Goal: Task Accomplishment & Management: Use online tool/utility

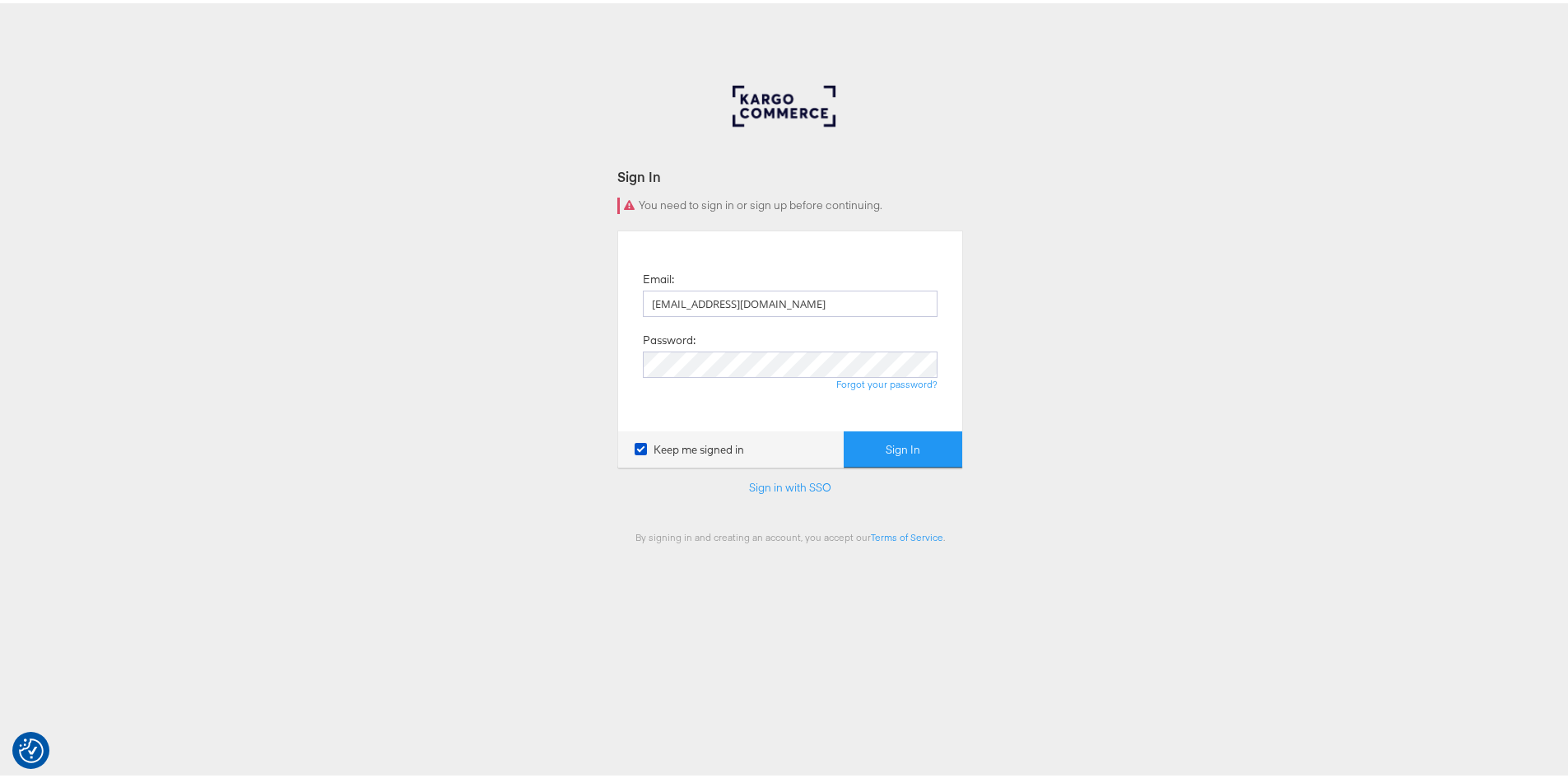
type input "[EMAIL_ADDRESS][DOMAIN_NAME]"
click at [844, 428] on button "Sign In" at bounding box center [903, 446] width 119 height 37
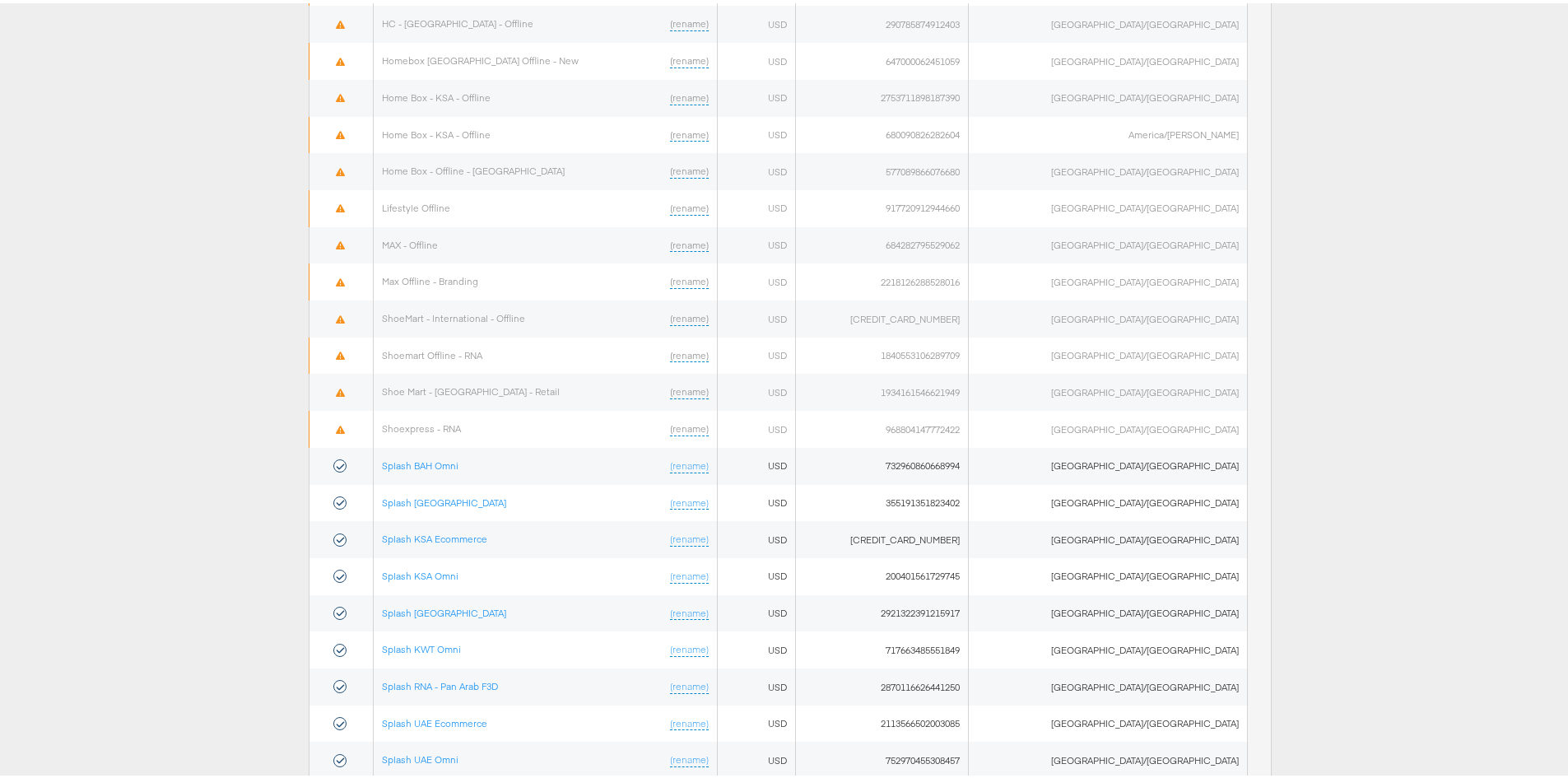
scroll to position [792, 0]
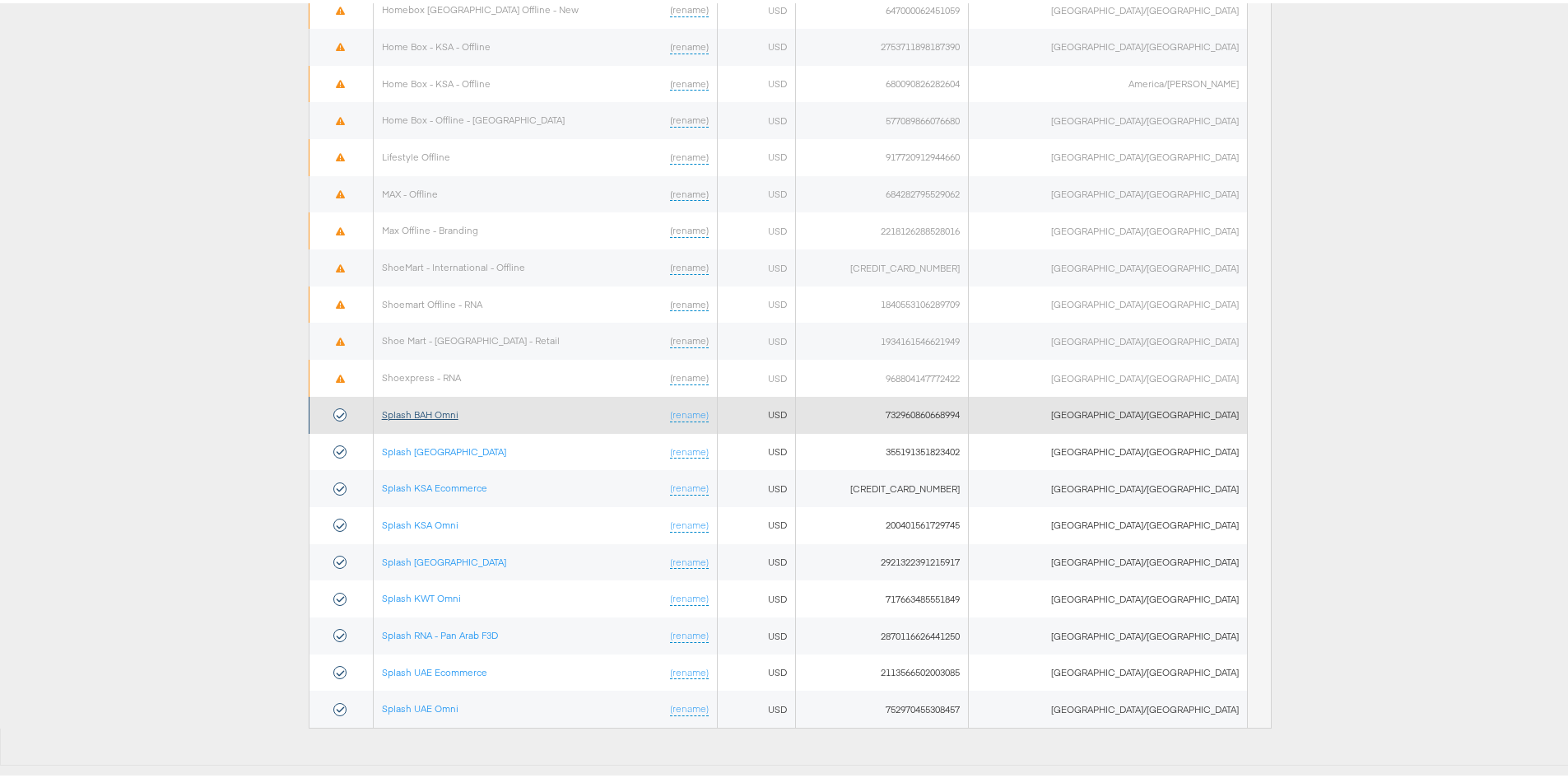
click at [420, 409] on link "Splash BAH Omni" at bounding box center [420, 411] width 77 height 12
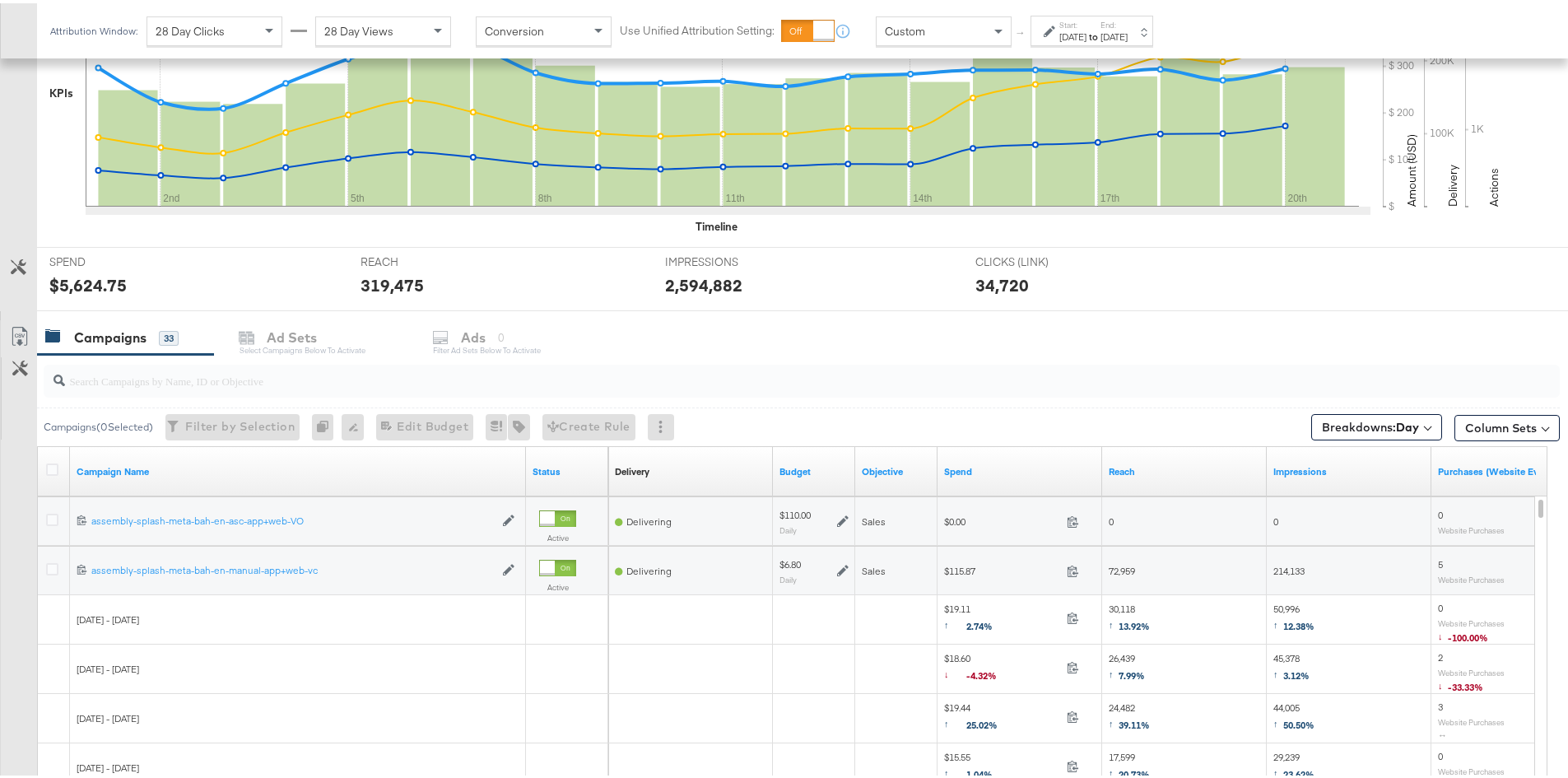
scroll to position [576, 0]
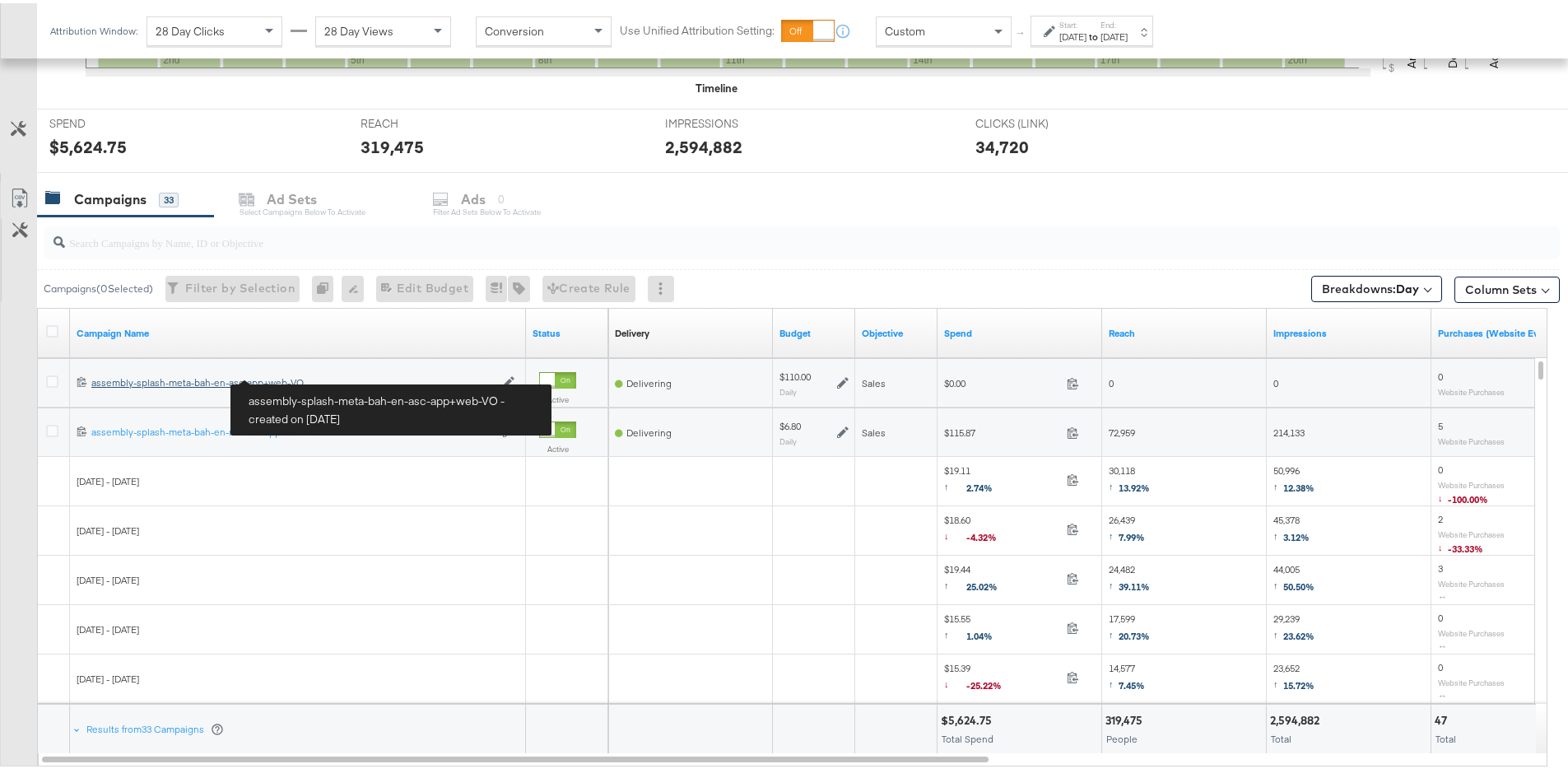
click at [253, 373] on div "assembly-splash-meta-bah-en-asc-app+web-VO assembly-splash-meta-bah-en-asc-app+…" at bounding box center [292, 379] width 402 height 13
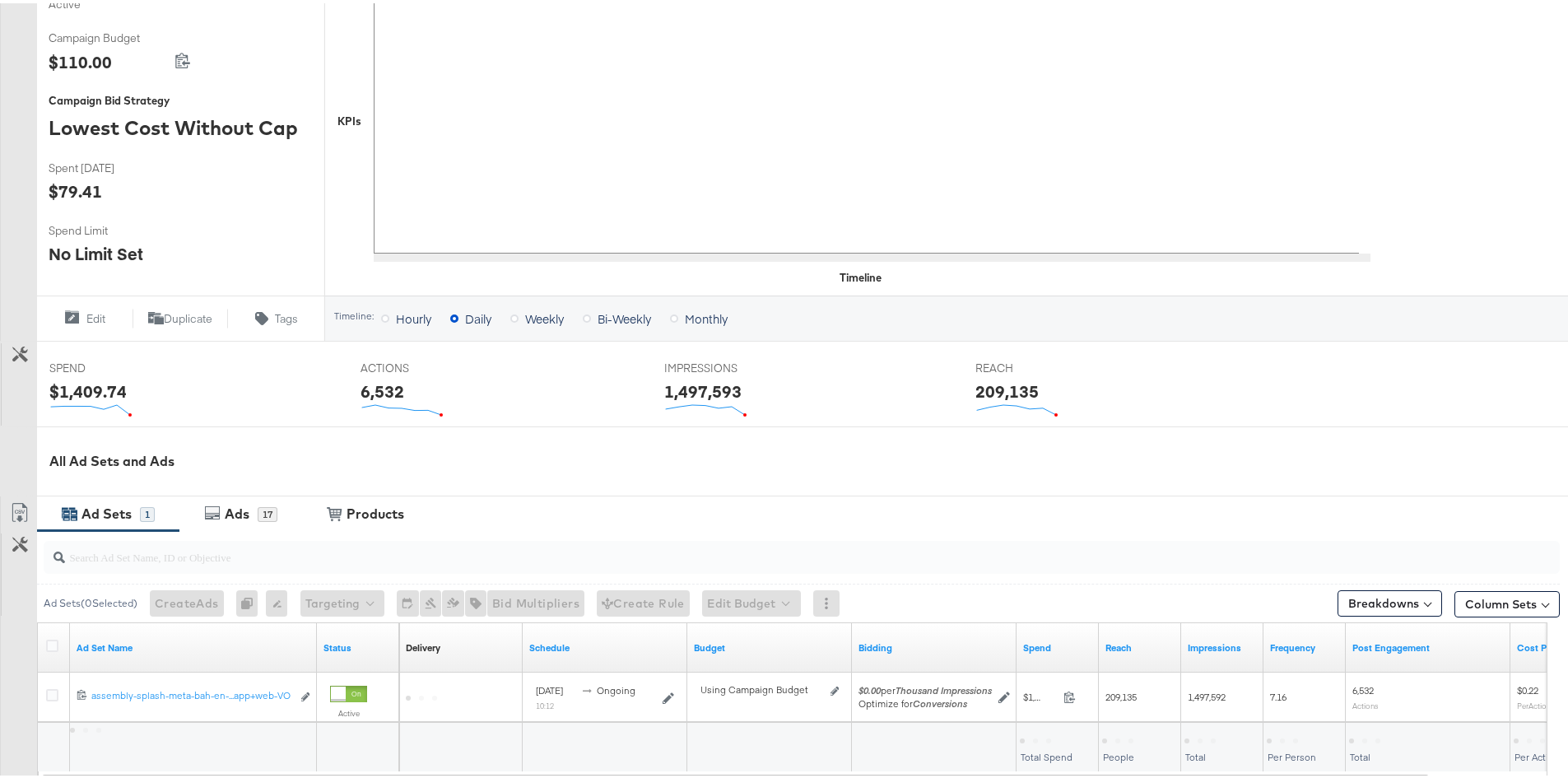
scroll to position [466, 0]
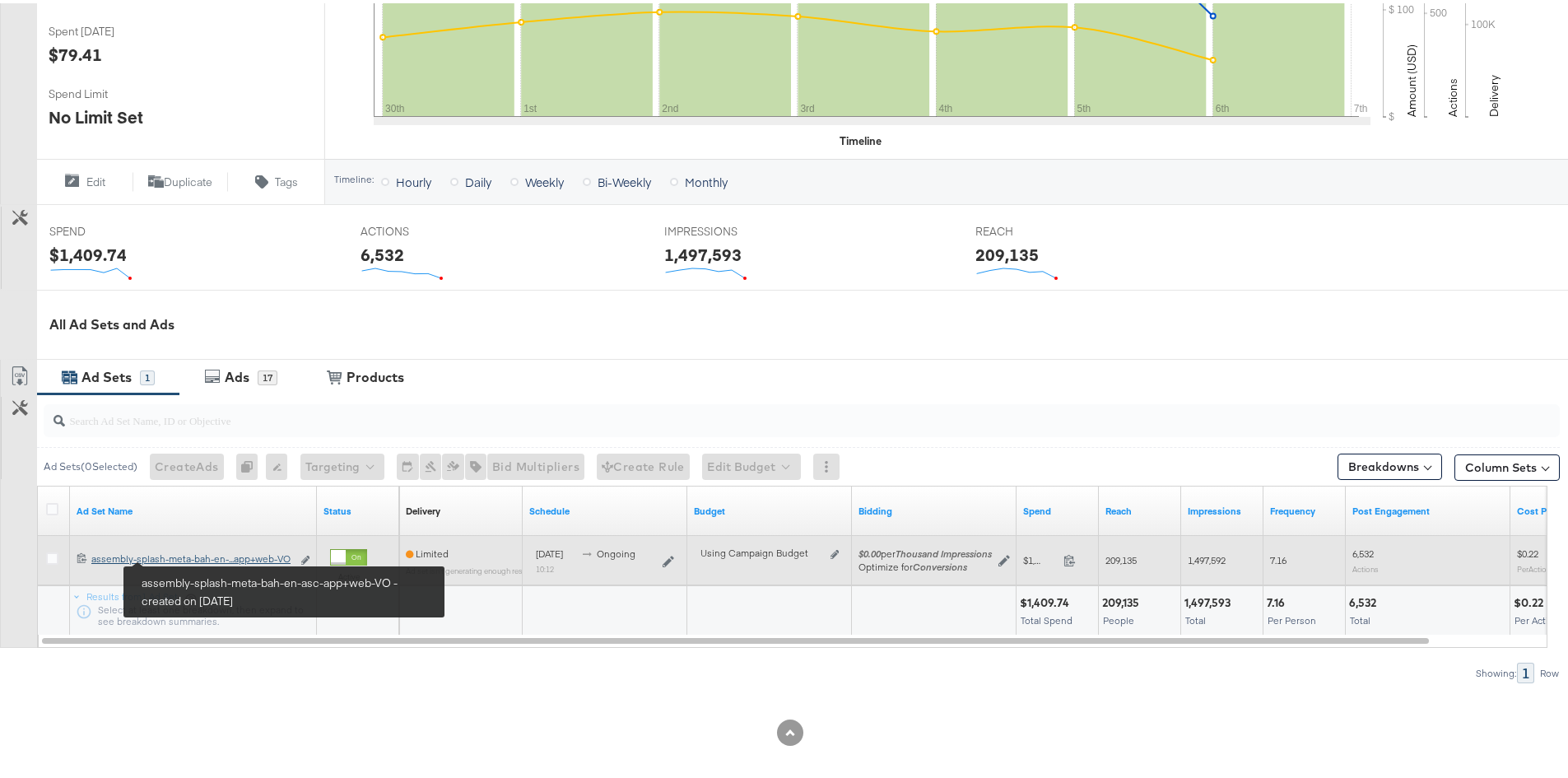
click at [185, 555] on div "assembly-splash-meta-bah-en-asc-app+web-VO assembly-splash-meta-bah-en-...app+w…" at bounding box center [191, 555] width 200 height 13
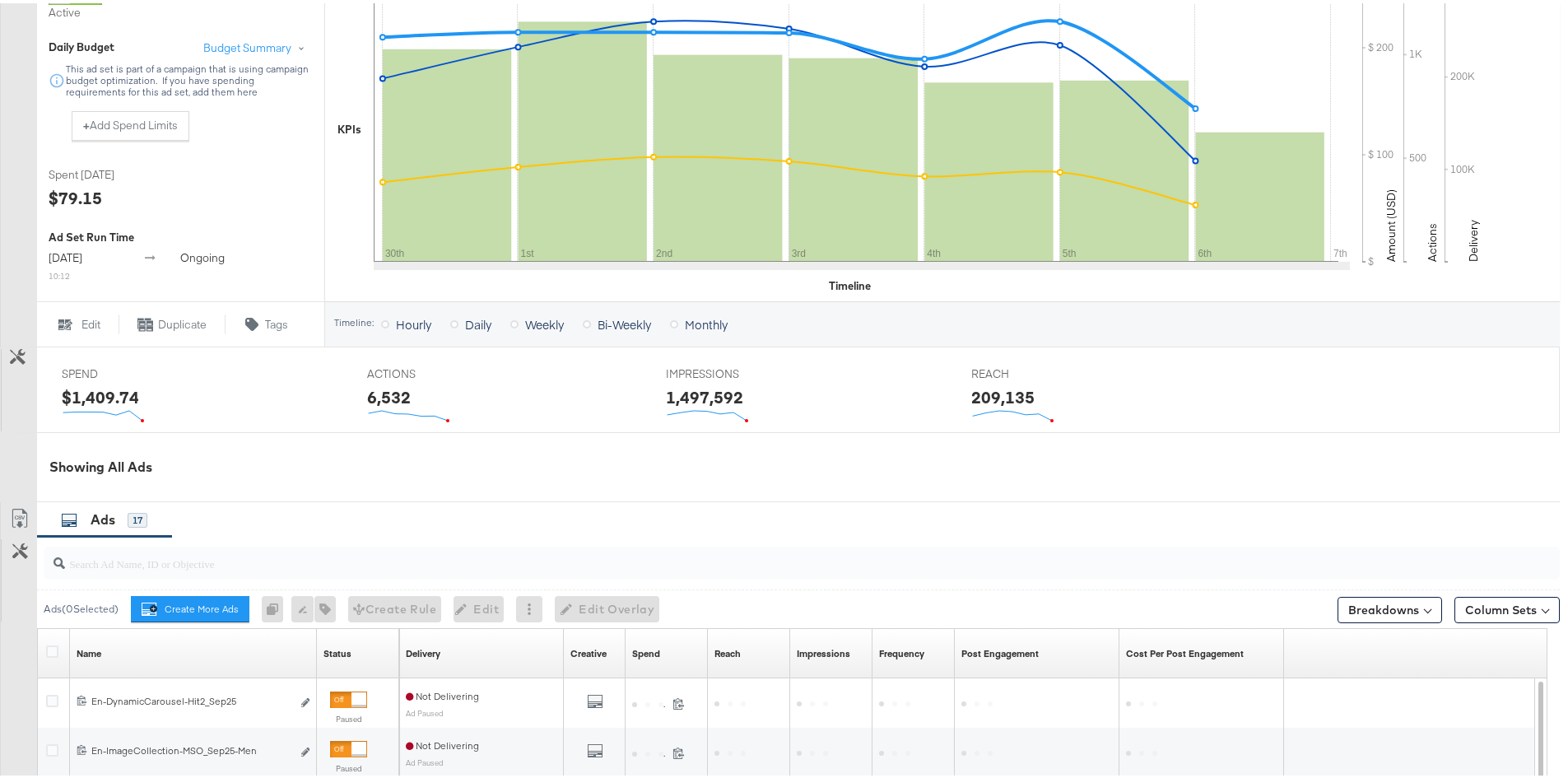
scroll to position [586, 0]
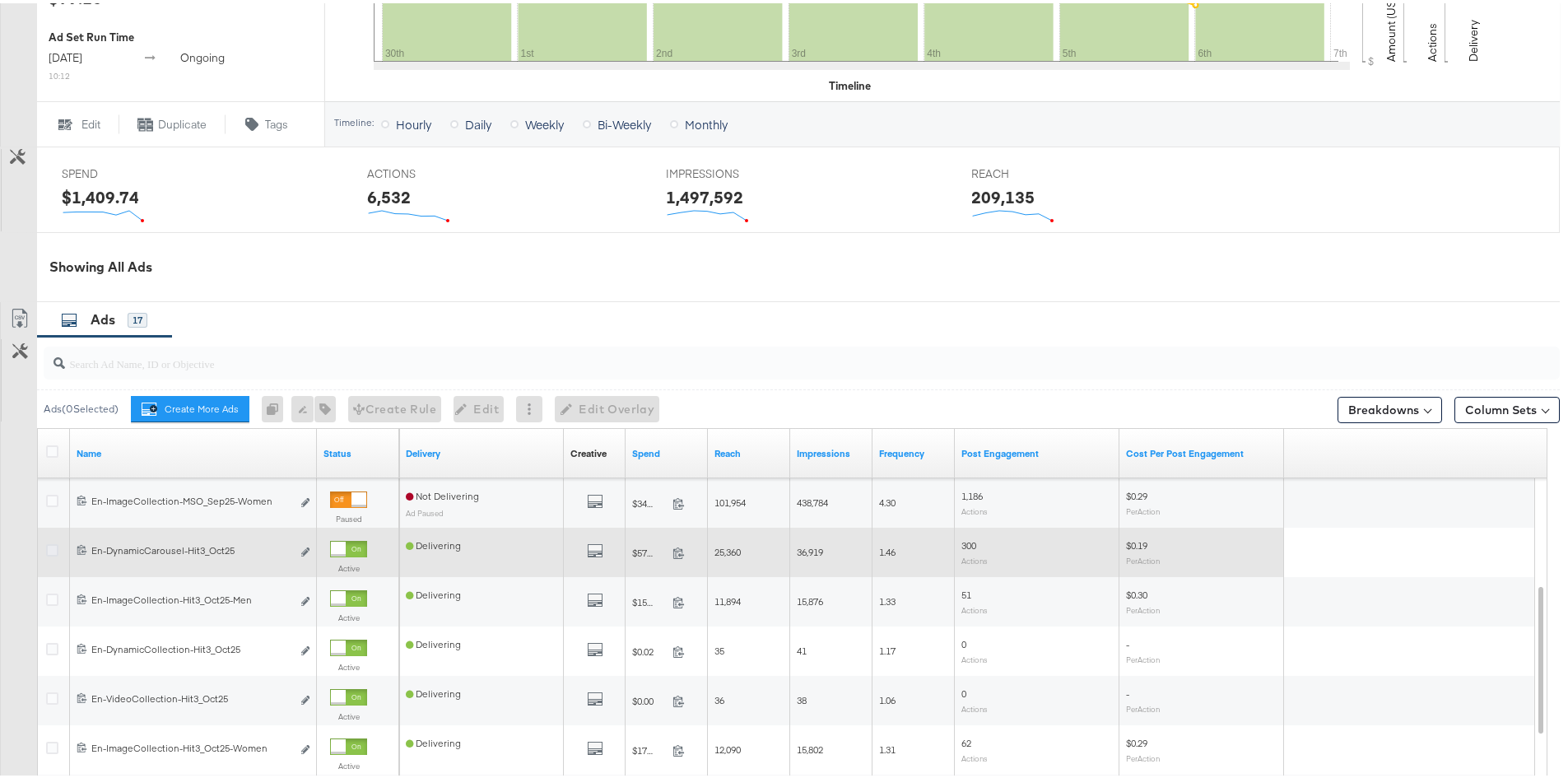
click at [55, 554] on icon at bounding box center [52, 547] width 12 height 12
click at [0, 0] on input "checkbox" at bounding box center [0, 0] width 0 height 0
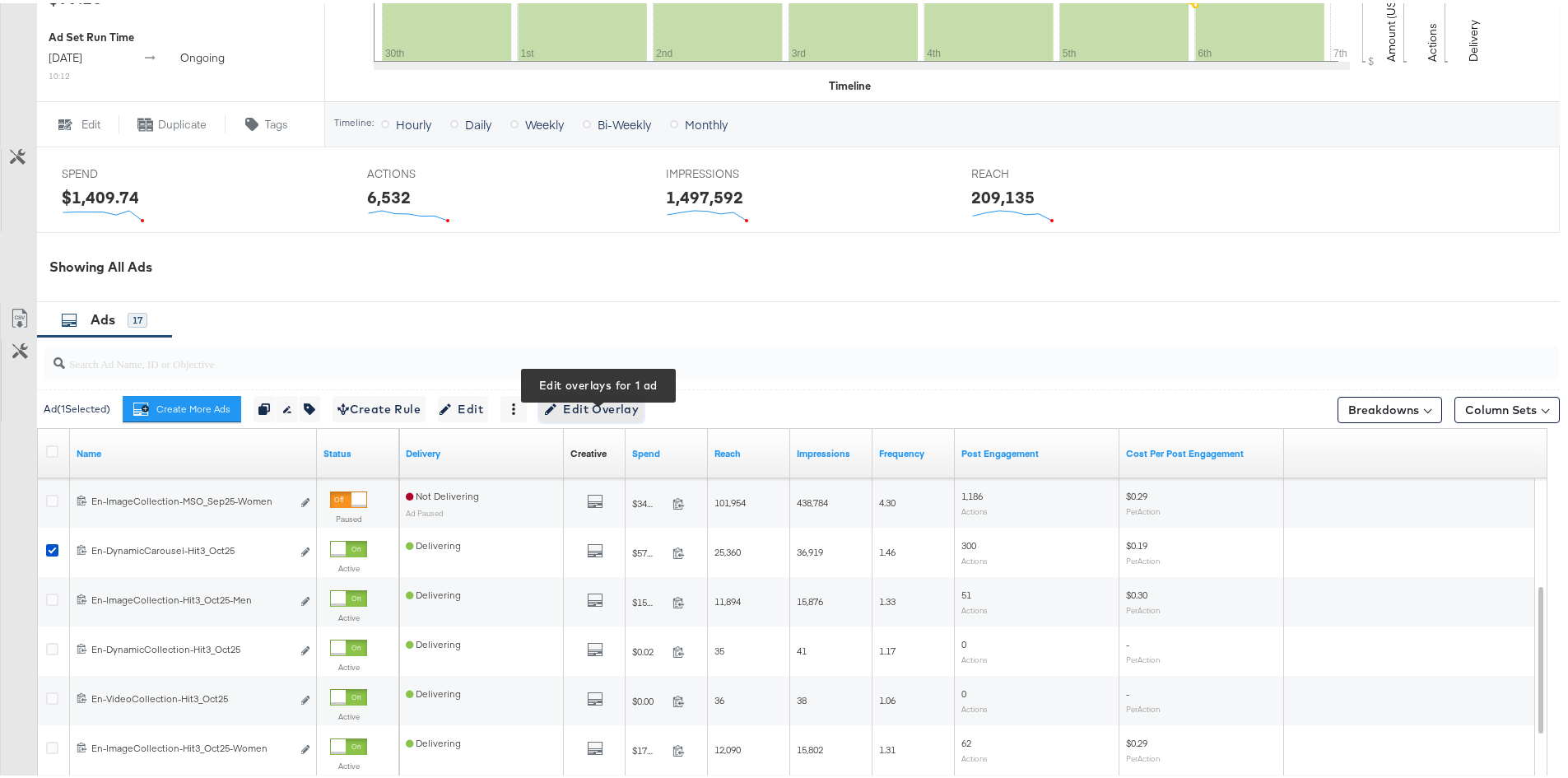
click at [567, 413] on span "Edit Overlay Edit overlays for 1 ad" at bounding box center [591, 406] width 95 height 20
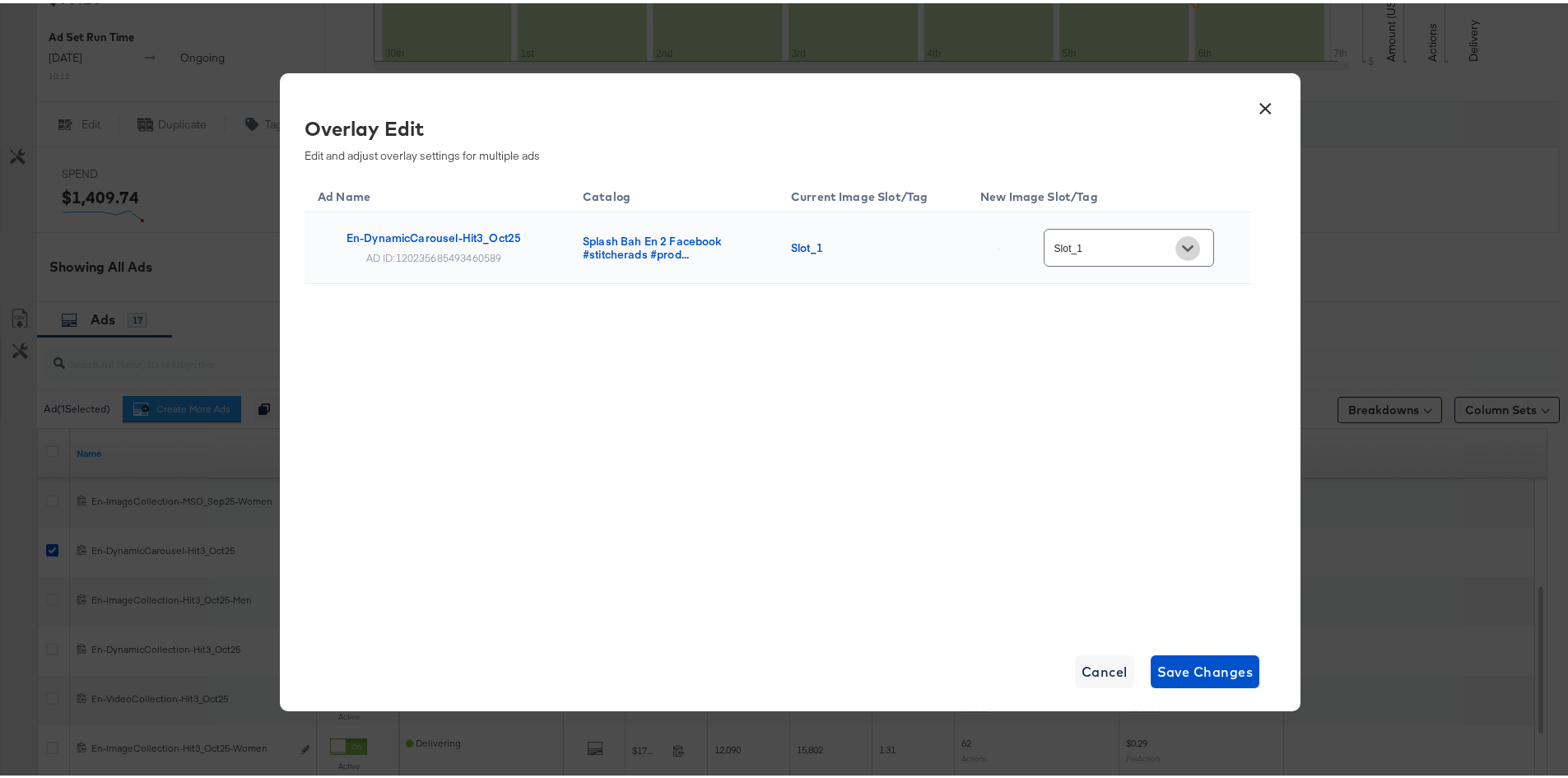
click at [1193, 248] on icon "Open" at bounding box center [1187, 245] width 11 height 11
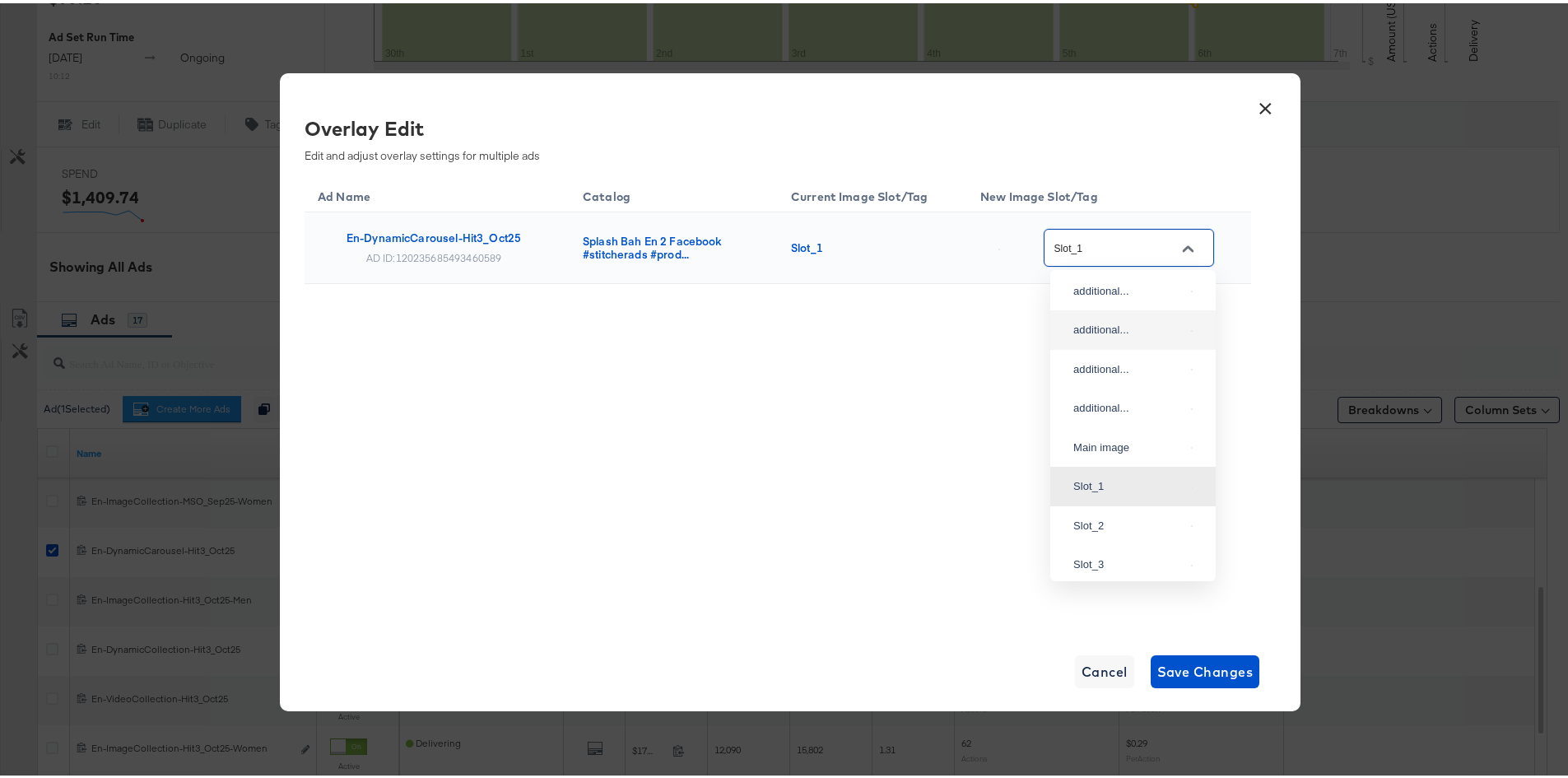
scroll to position [0, 0]
click at [1191, 373] on img at bounding box center [1192, 372] width 2 height 2
type input "additional_overlay_2"
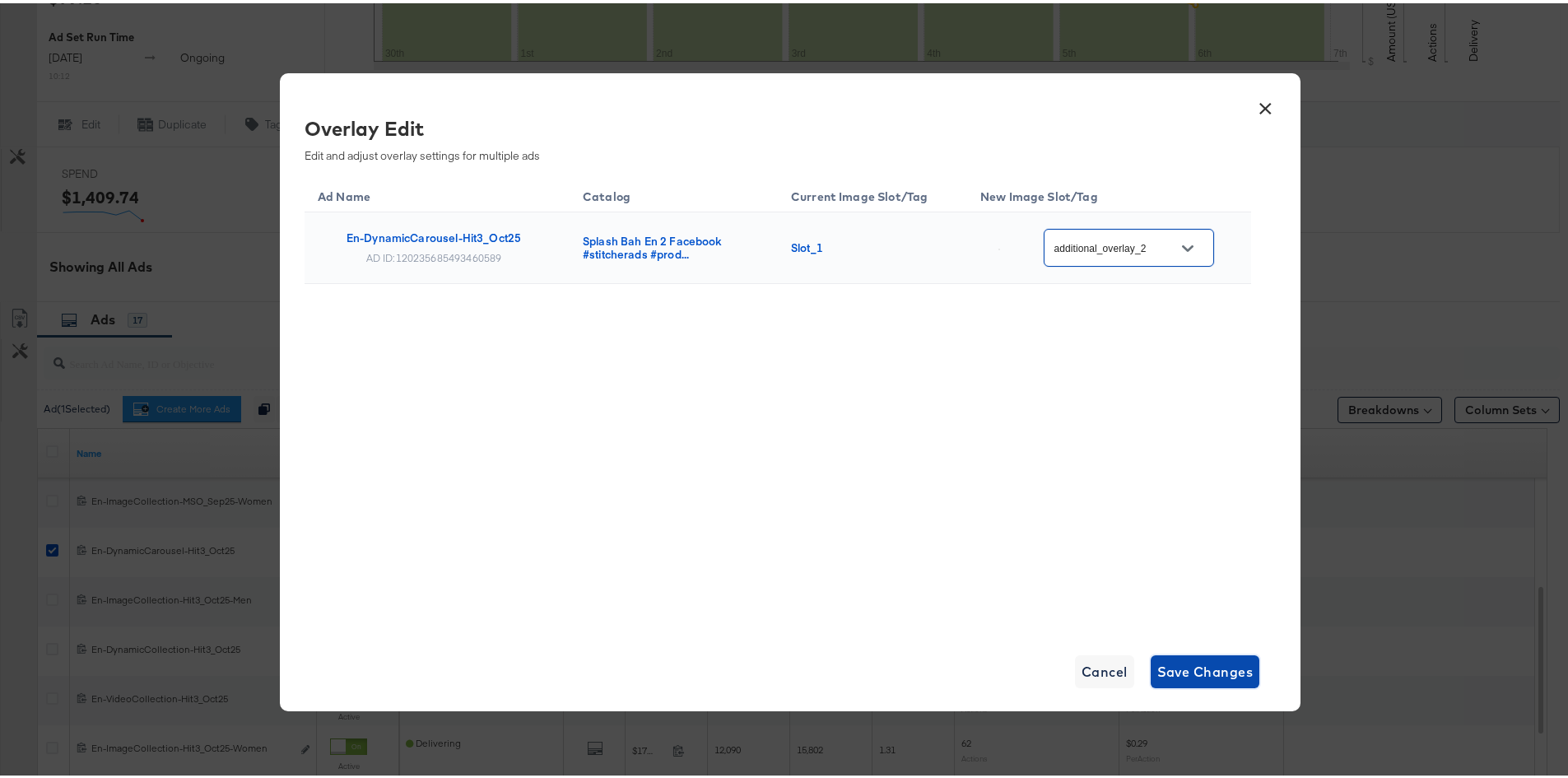
click at [1188, 673] on span "Save Changes" at bounding box center [1205, 668] width 96 height 23
